Goal: Information Seeking & Learning: Understand process/instructions

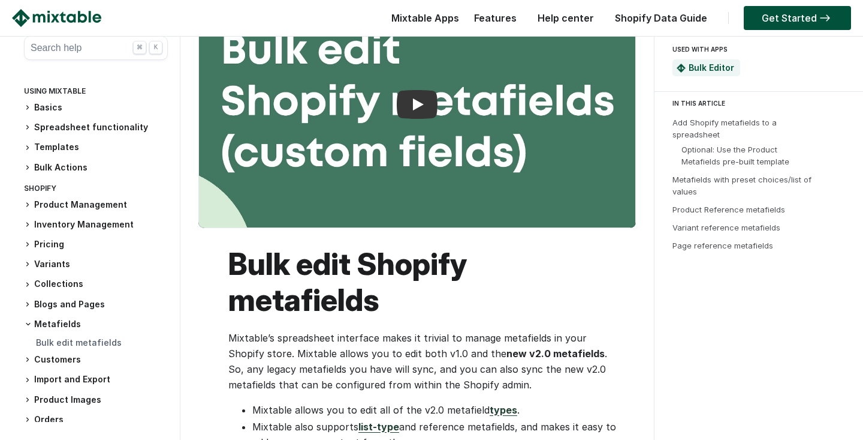
scroll to position [90, 0]
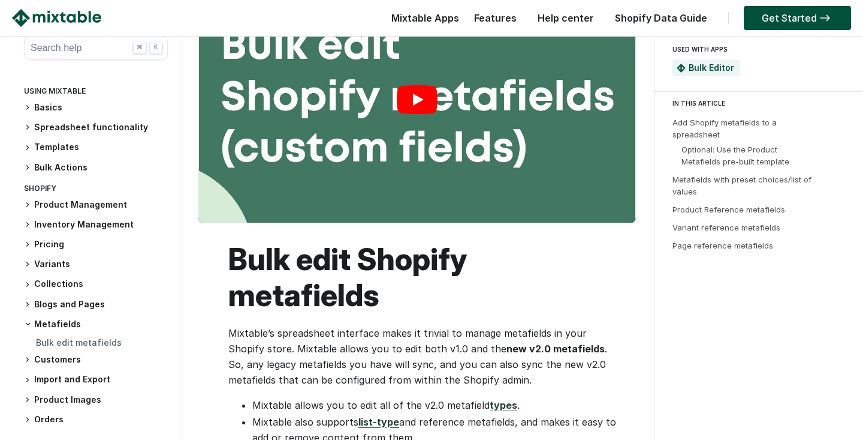
click at [381, 129] on link "Play" at bounding box center [417, 100] width 437 height 246
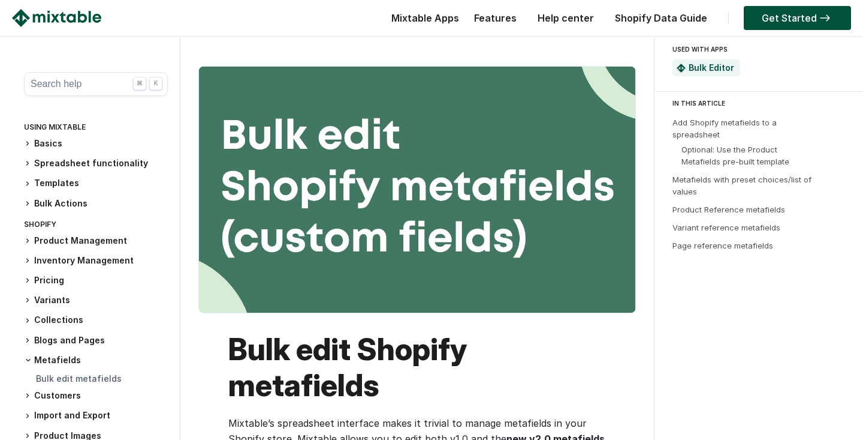
scroll to position [0, 0]
click at [68, 183] on h3 "Templates" at bounding box center [96, 183] width 144 height 13
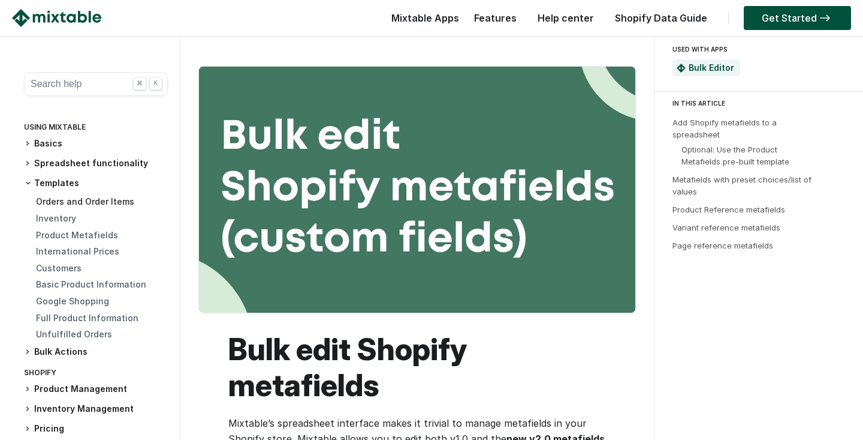
click at [63, 201] on link "Orders and Order Items" at bounding box center [85, 201] width 98 height 10
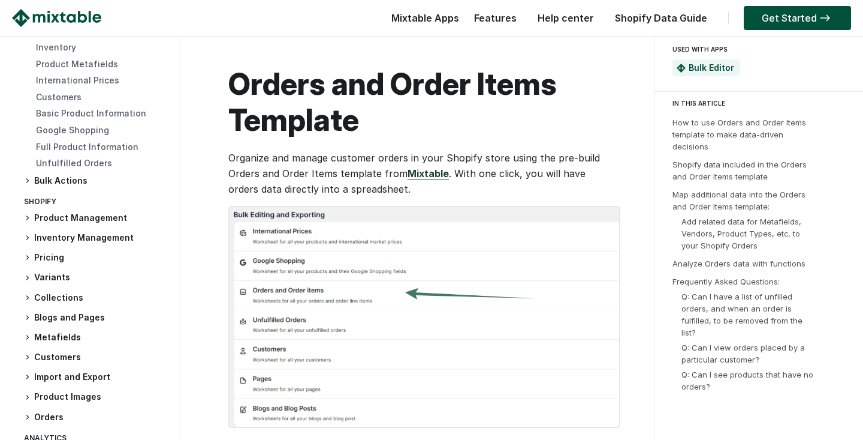
scroll to position [178, 0]
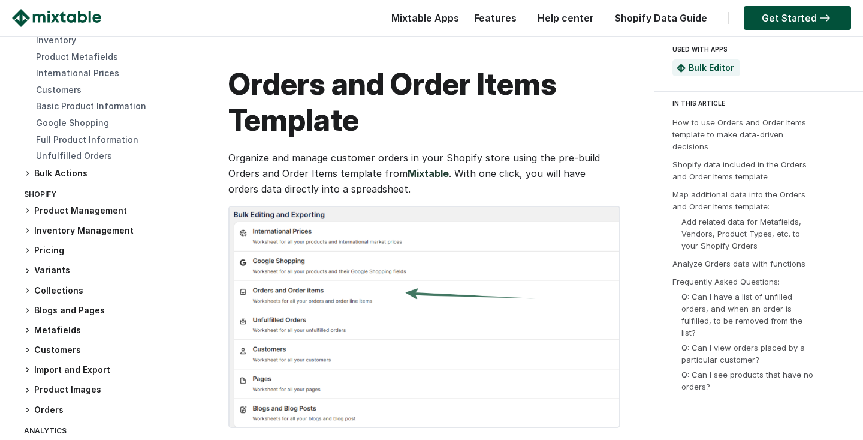
click at [41, 285] on h3 "Collections" at bounding box center [96, 290] width 144 height 13
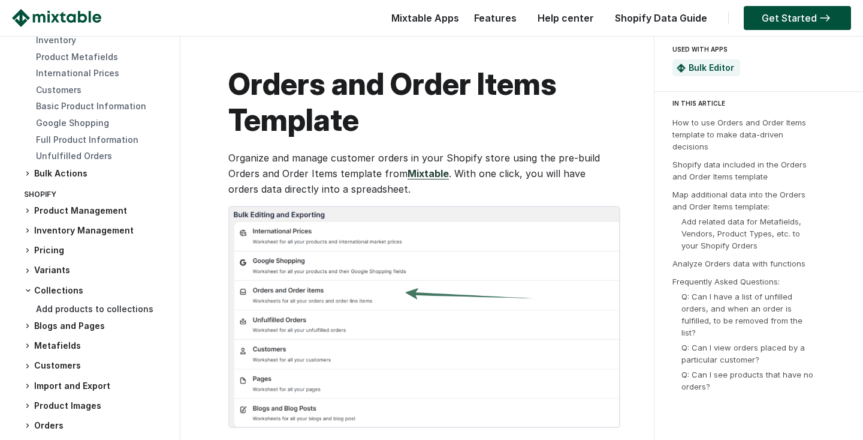
click at [58, 308] on link "Add products to collections" at bounding box center [95, 308] width 118 height 10
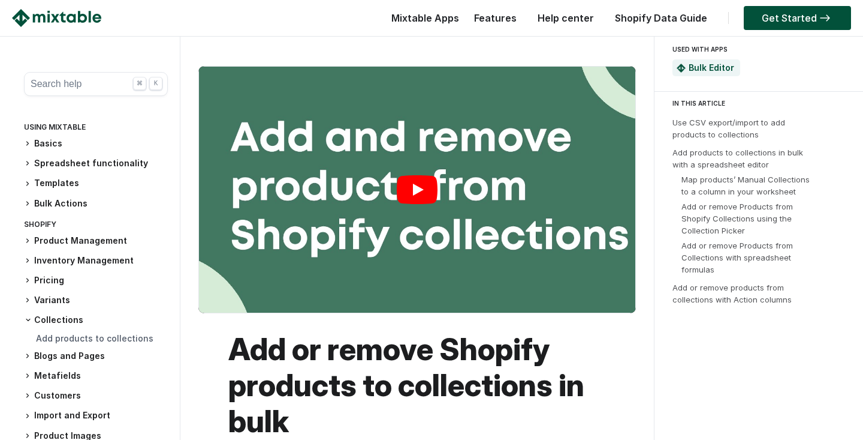
click at [383, 203] on link "Play" at bounding box center [417, 190] width 437 height 246
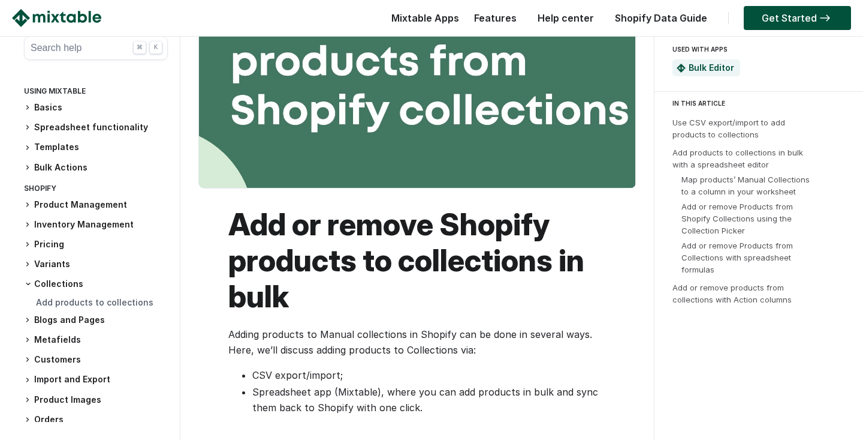
scroll to position [134, 0]
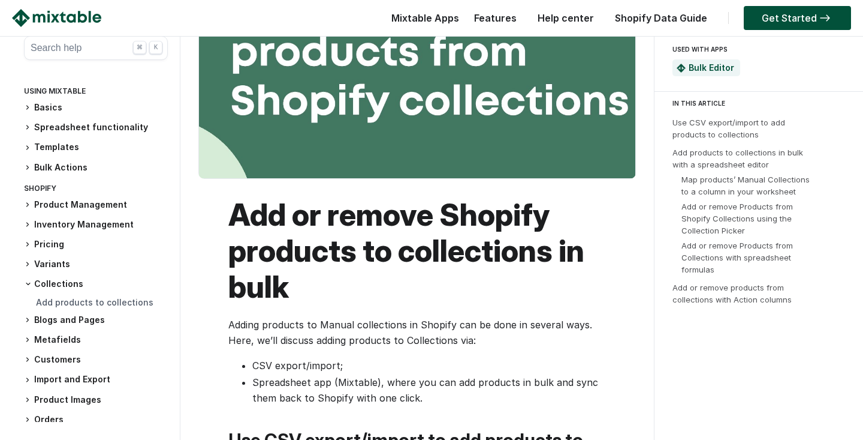
click at [66, 148] on h3 "Templates" at bounding box center [96, 147] width 144 height 13
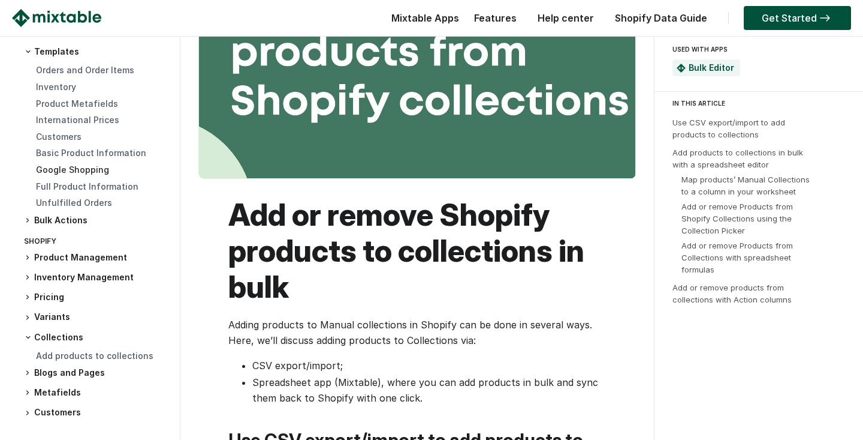
scroll to position [98, 0]
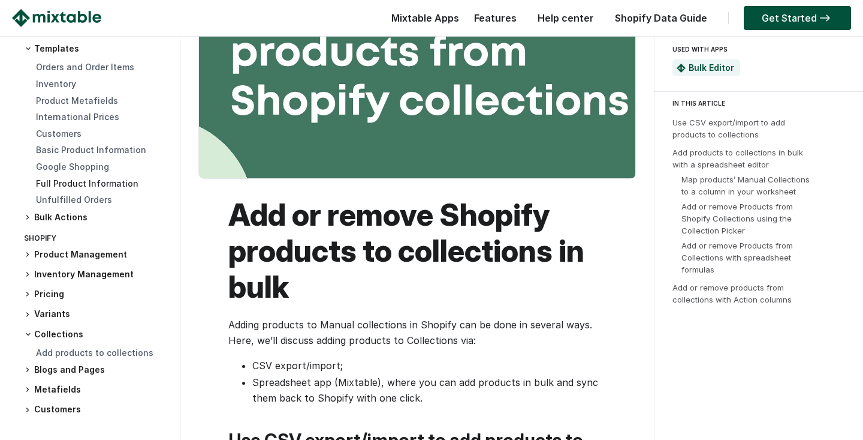
click at [89, 183] on link "Full Product Information" at bounding box center [87, 183] width 103 height 10
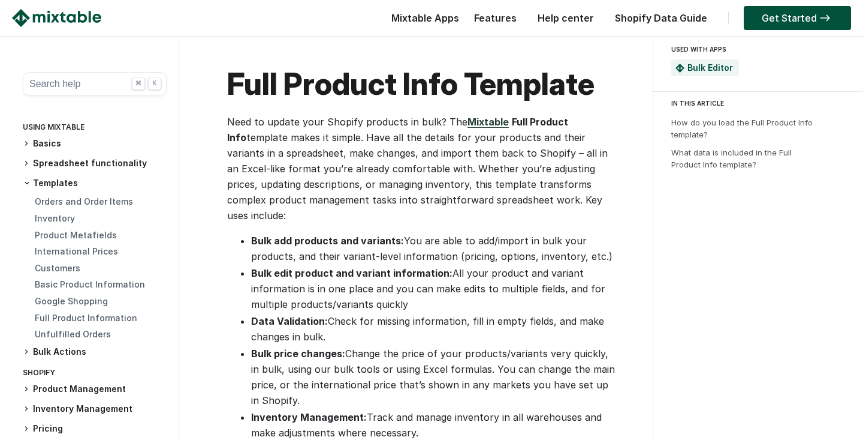
scroll to position [0, 1]
